Goal: Transaction & Acquisition: Purchase product/service

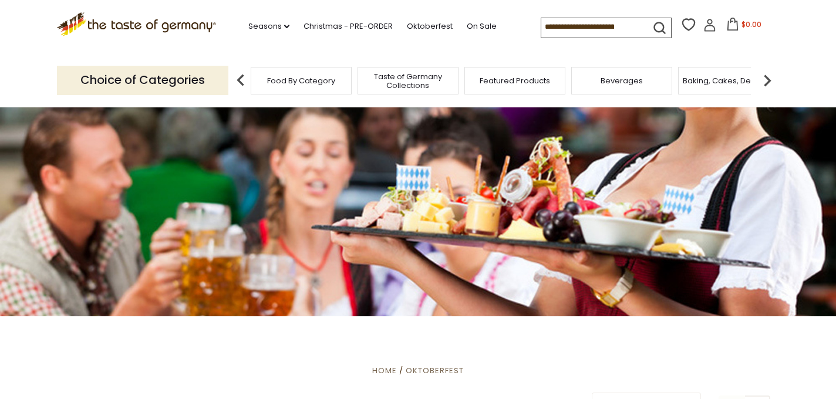
click at [396, 83] on span "Taste of Germany Collections" at bounding box center [408, 81] width 94 height 18
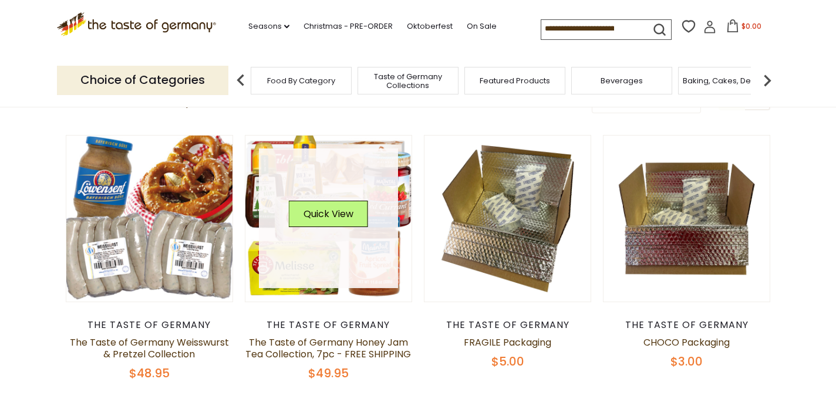
scroll to position [107, 0]
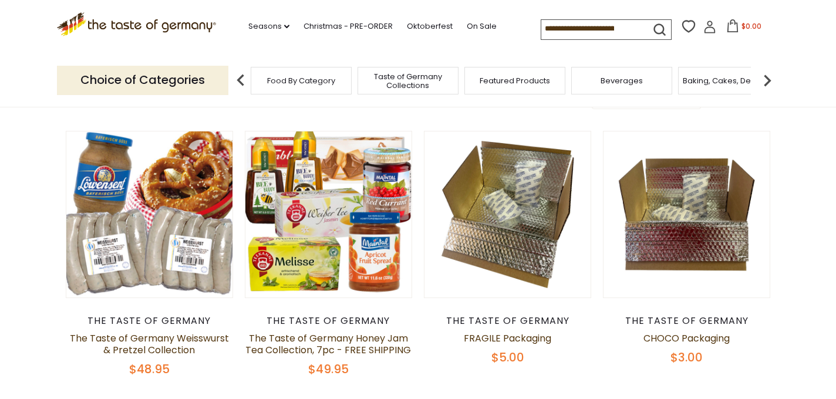
click at [504, 85] on span "Featured Products" at bounding box center [514, 80] width 70 height 9
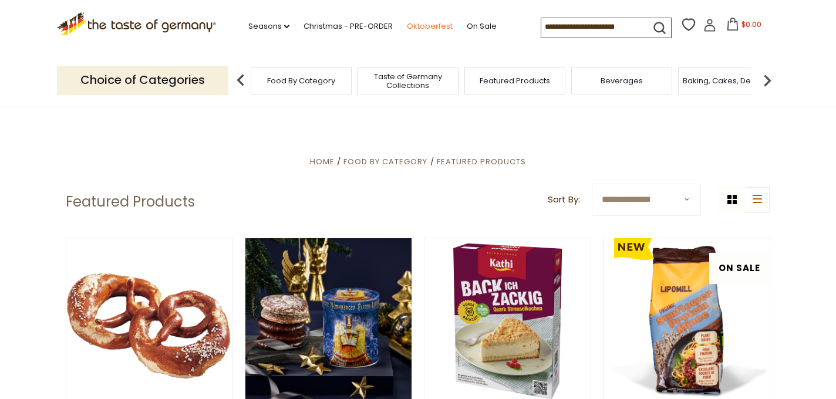
click at [428, 26] on link "Oktoberfest" at bounding box center [430, 26] width 46 height 13
